Goal: Find specific page/section: Find specific page/section

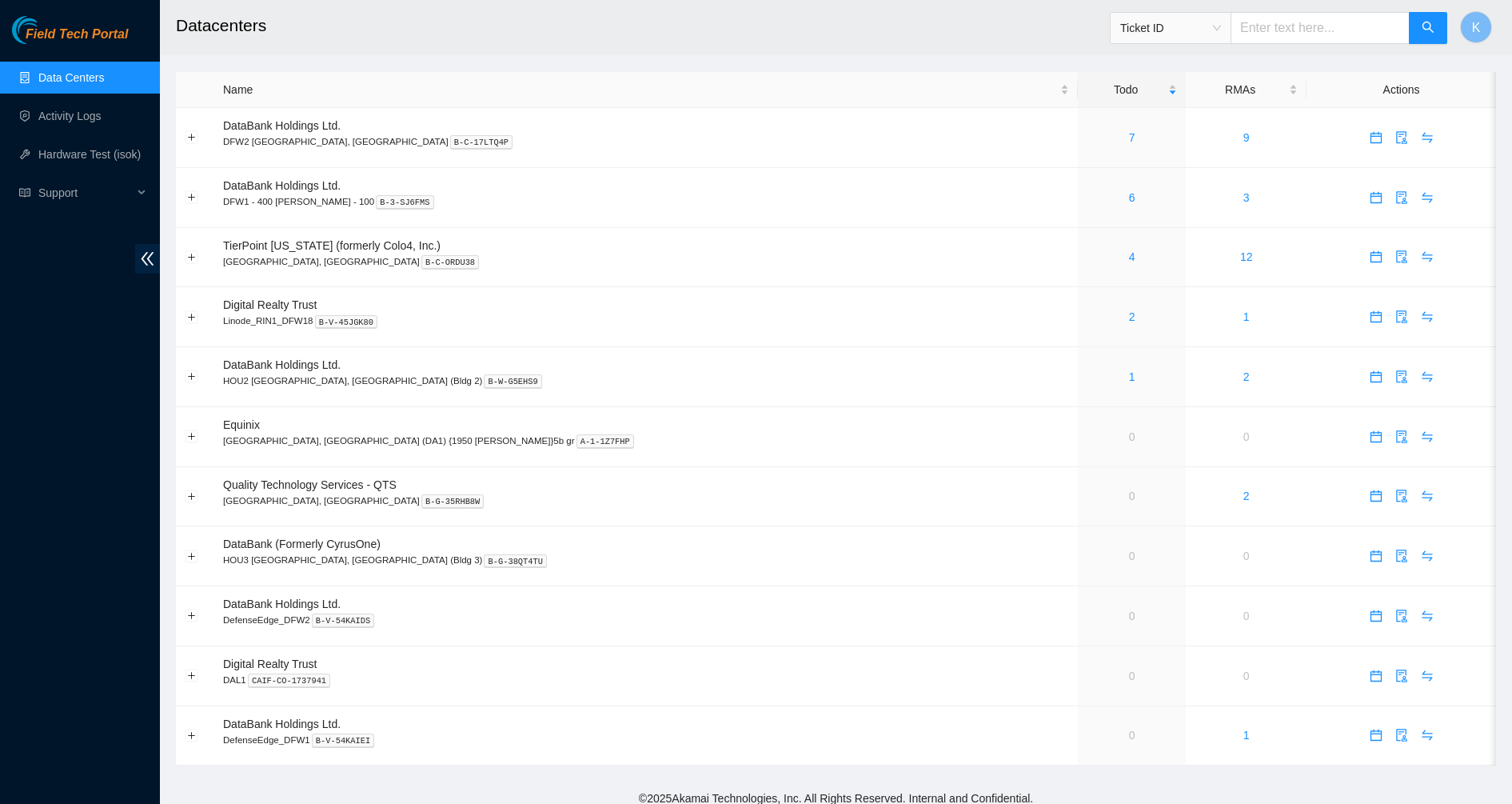
click at [61, 499] on div "Field Tech Portal Data Centers Activity Logs Hardware Test (isok) Support" at bounding box center [80, 410] width 160 height 788
click at [1129, 137] on link "7" at bounding box center [1131, 137] width 6 height 13
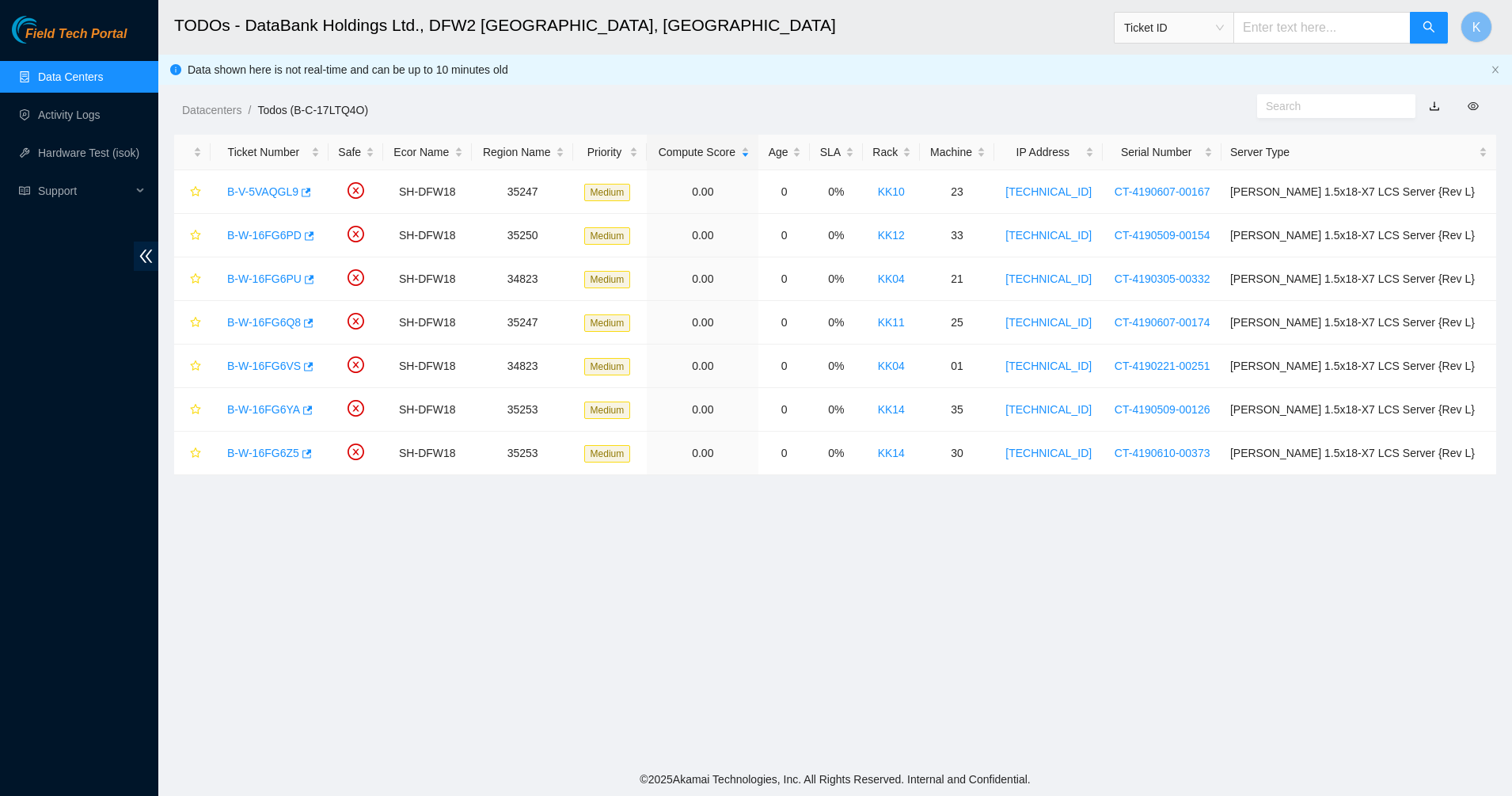
click at [412, 574] on main "TODOs - DataBank Holdings Ltd., DFW2 Richardson, TX Ticket ID K Data shown here…" at bounding box center [835, 381] width 1353 height 763
